Goal: Navigation & Orientation: Find specific page/section

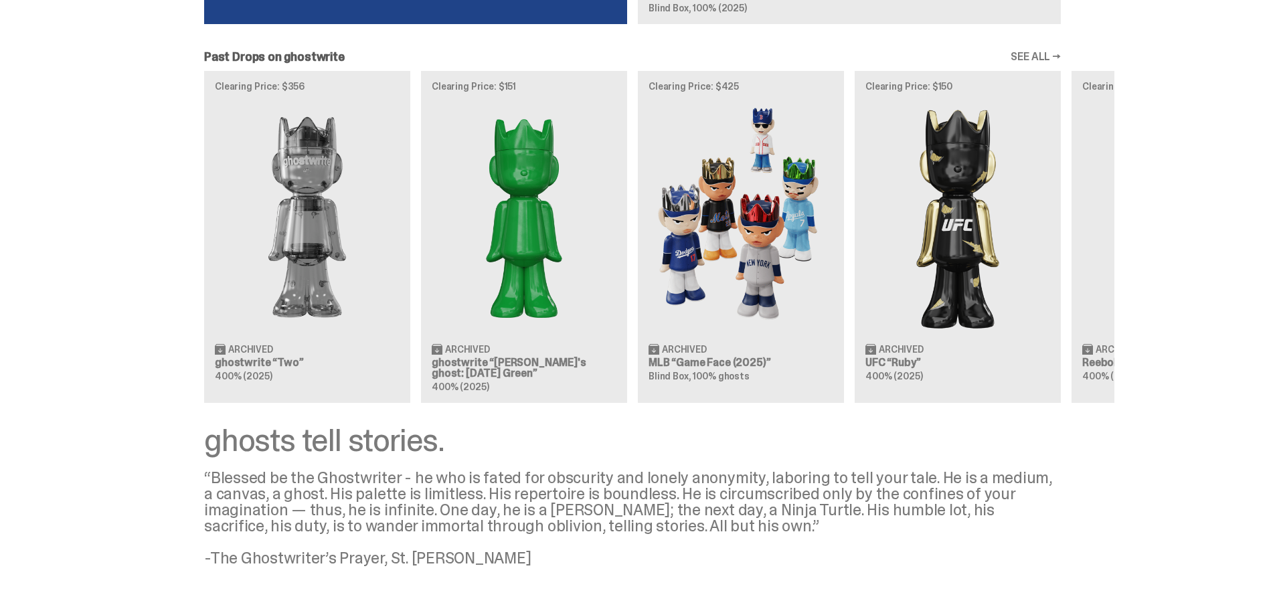
scroll to position [1075, 0]
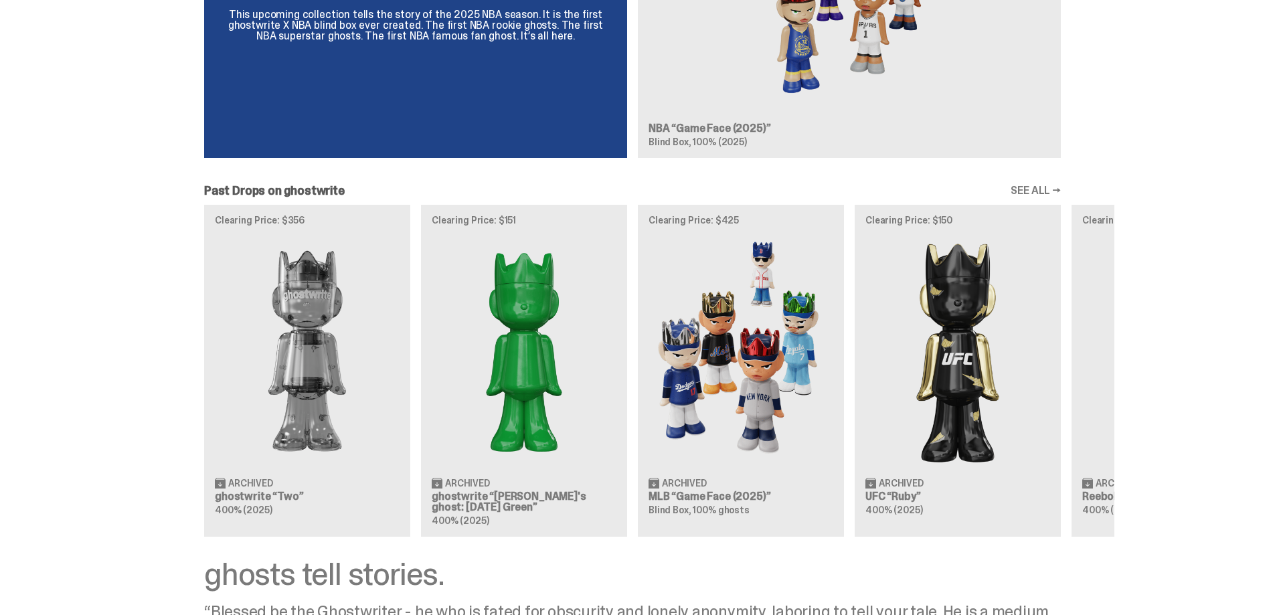
click at [1041, 189] on link "SEE ALL →" at bounding box center [1036, 190] width 50 height 11
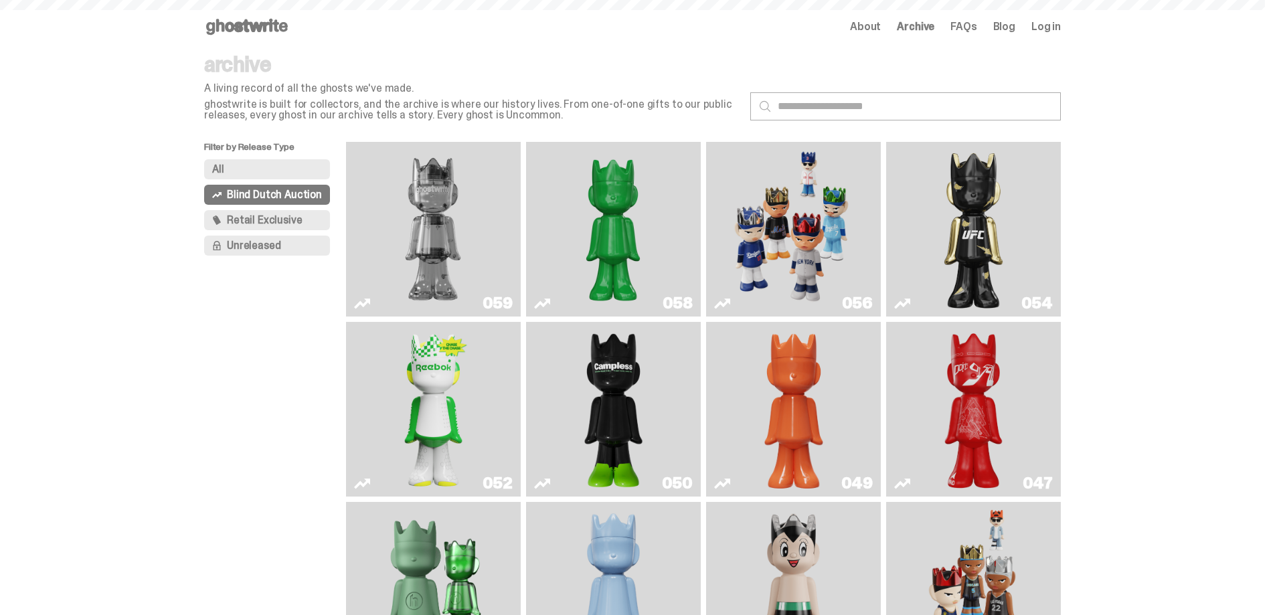
scroll to position [1075, 0]
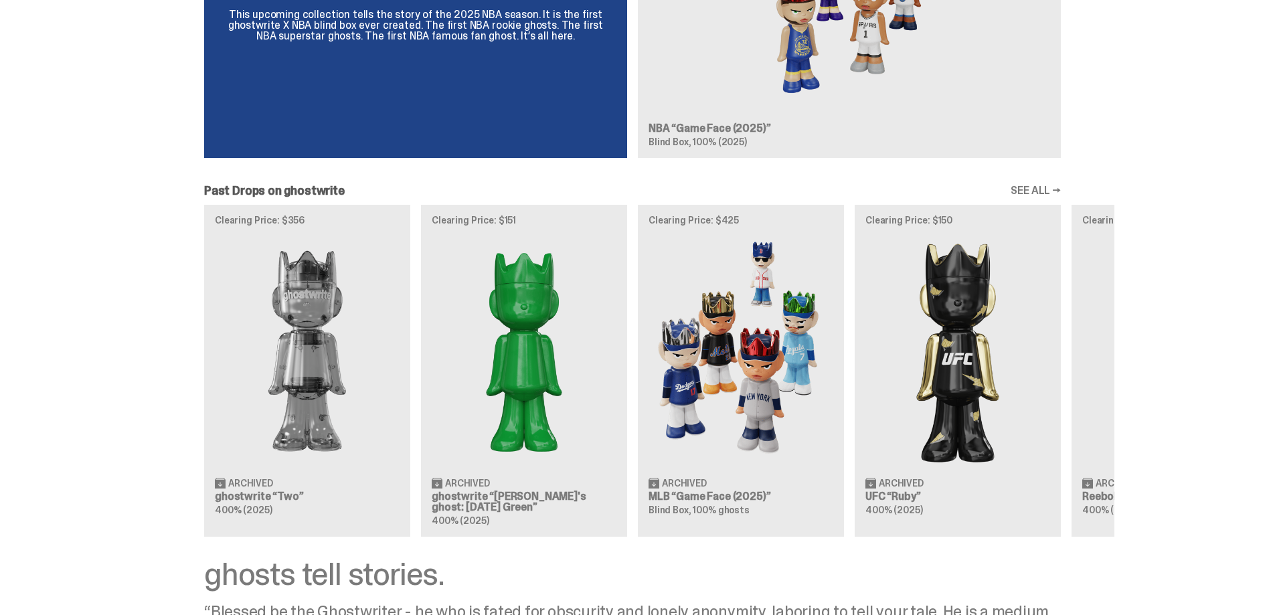
click at [1032, 185] on link "SEE ALL →" at bounding box center [1036, 190] width 50 height 11
